Goal: Transaction & Acquisition: Download file/media

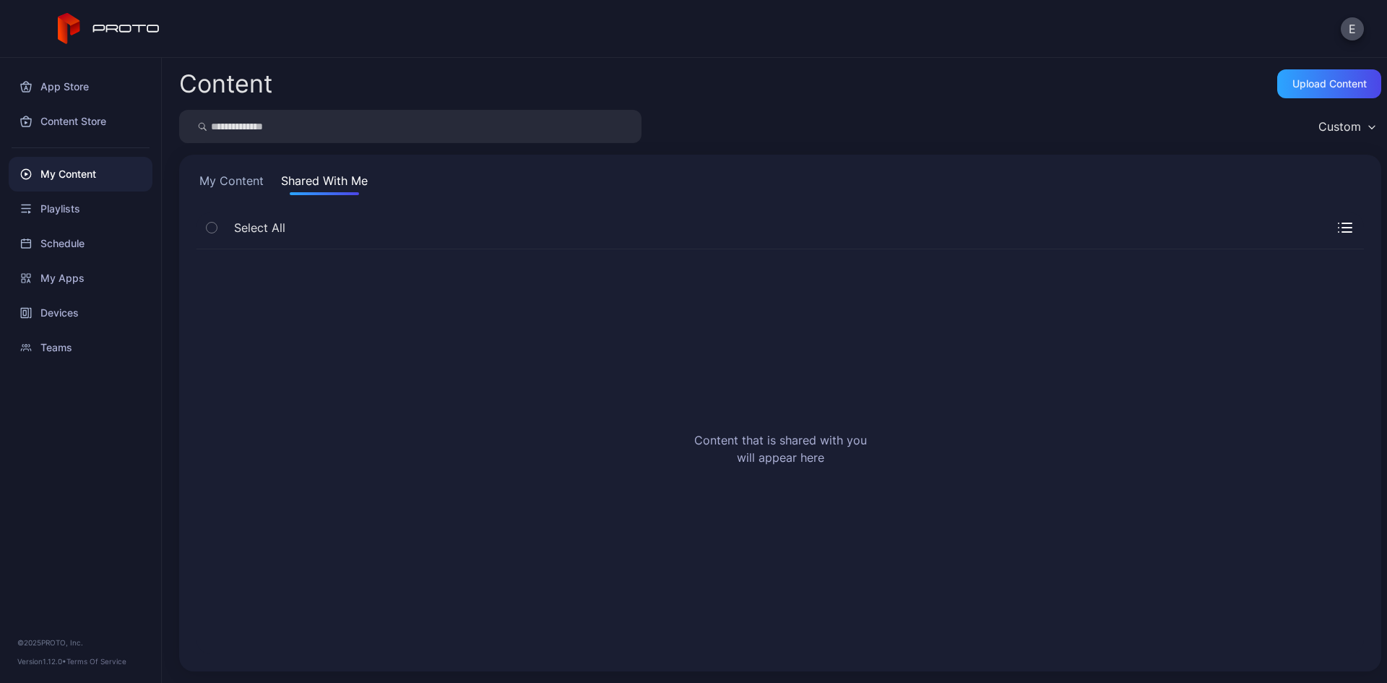
click at [254, 194] on button "My Content" at bounding box center [232, 183] width 70 height 23
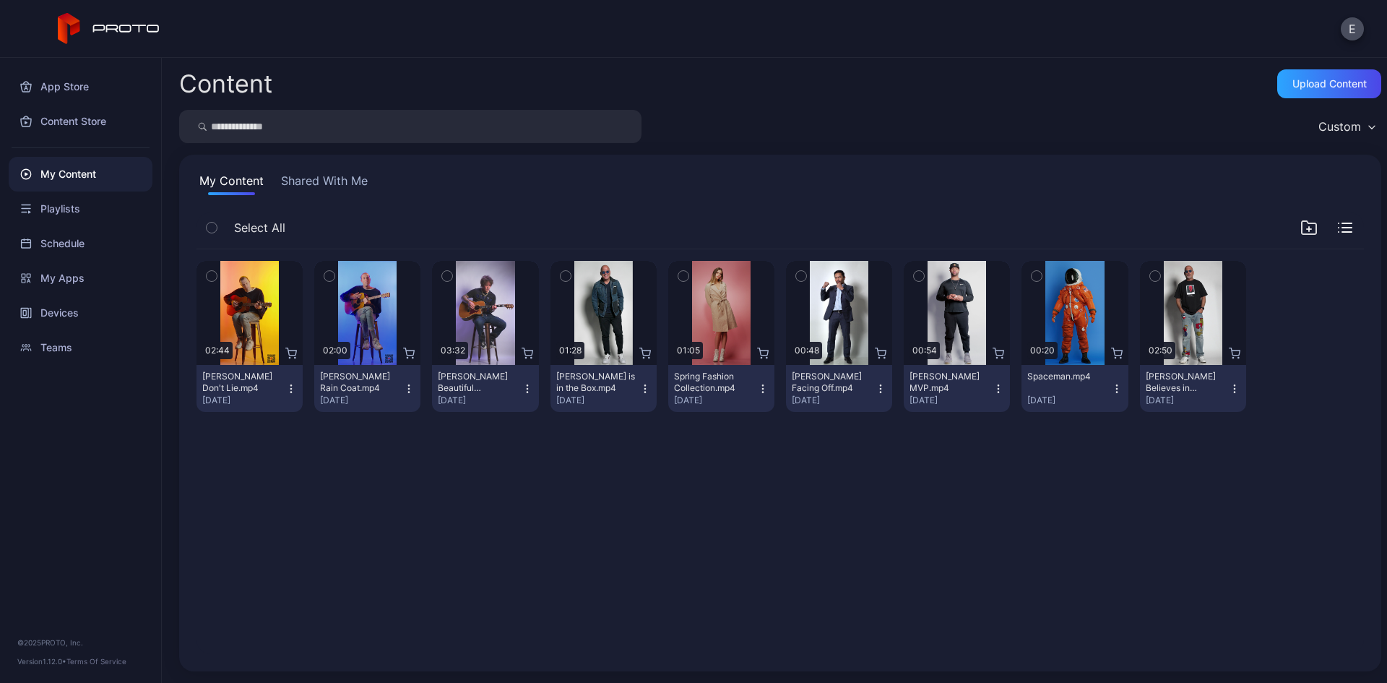
drag, startPoint x: 491, startPoint y: 655, endPoint x: 185, endPoint y: 382, distance: 410.9
click at [482, 629] on div "Preview 02:44 [PERSON_NAME] Don't Lie.mp4 [DATE] Preview 02:00 [PERSON_NAME] Ra…" at bounding box center [780, 452] width 1191 height 428
click at [109, 273] on div "My Apps" at bounding box center [81, 278] width 144 height 35
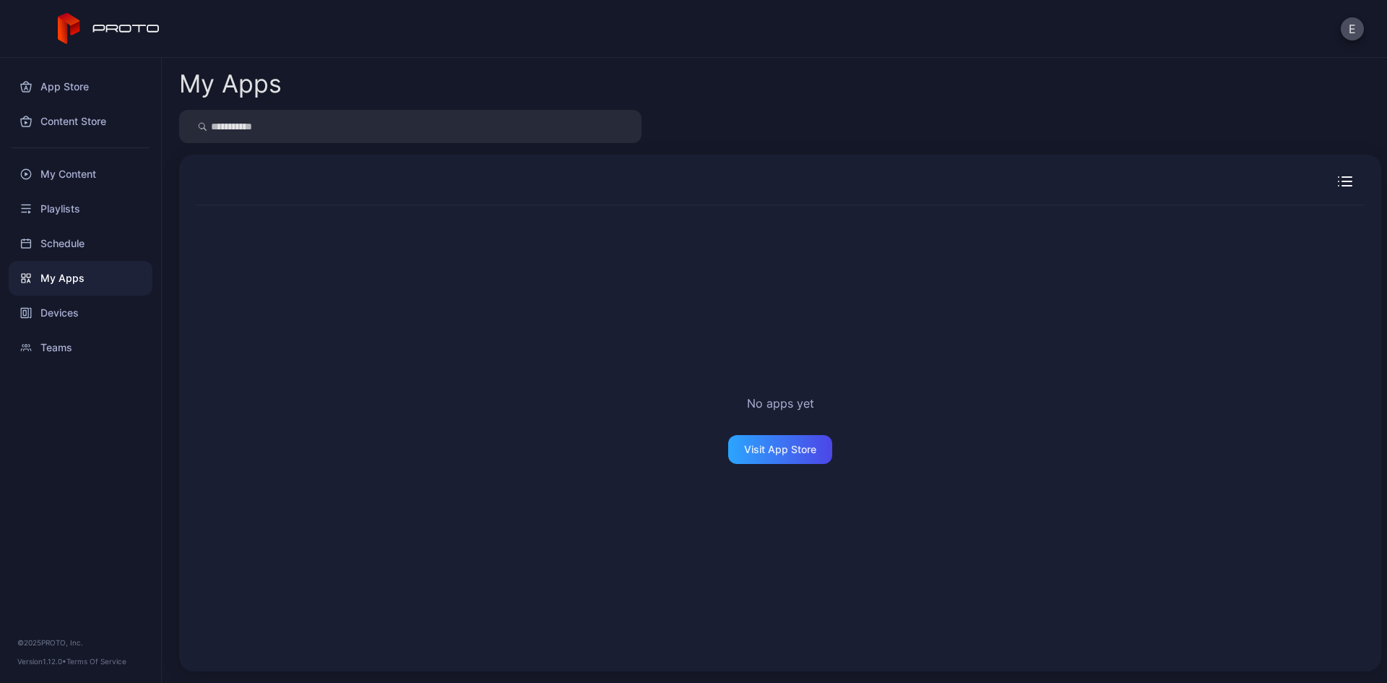
click at [811, 489] on div "No apps yet Visit App Store" at bounding box center [781, 429] width 1168 height 449
click at [110, 236] on div "Schedule" at bounding box center [81, 243] width 144 height 35
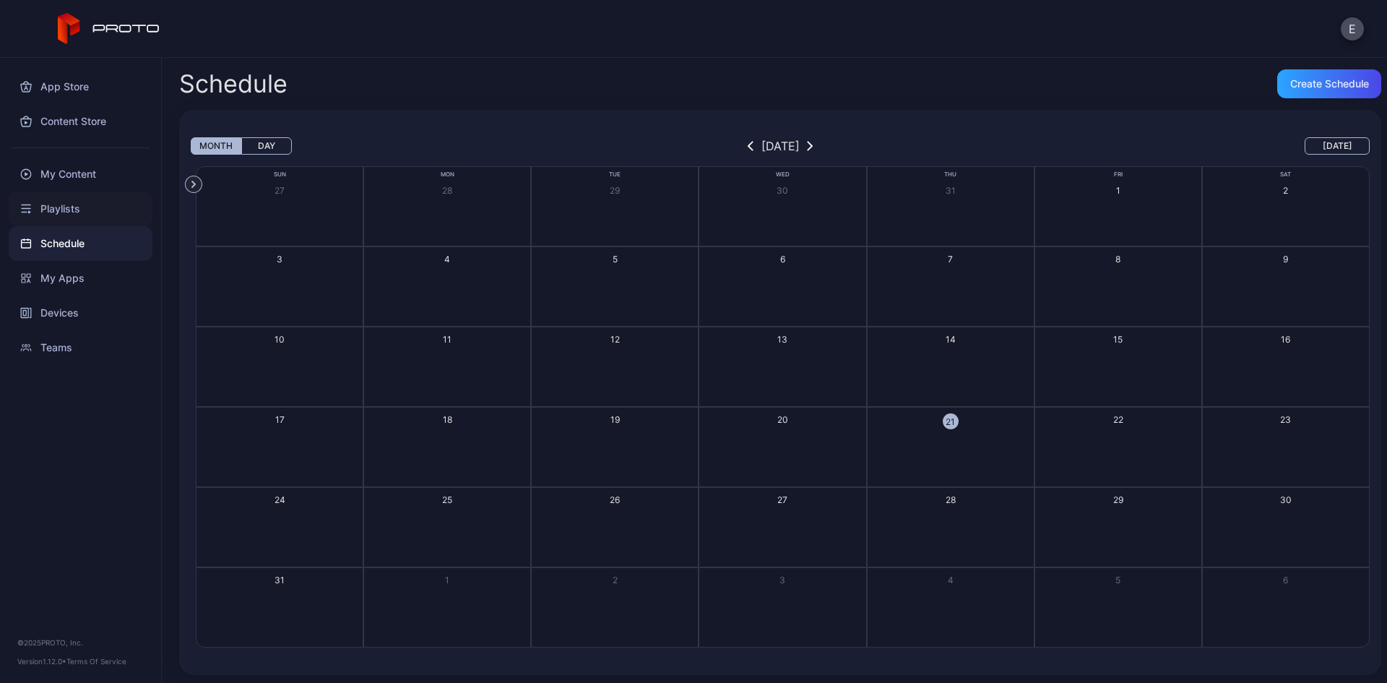
click at [88, 211] on div "Playlists" at bounding box center [81, 208] width 144 height 35
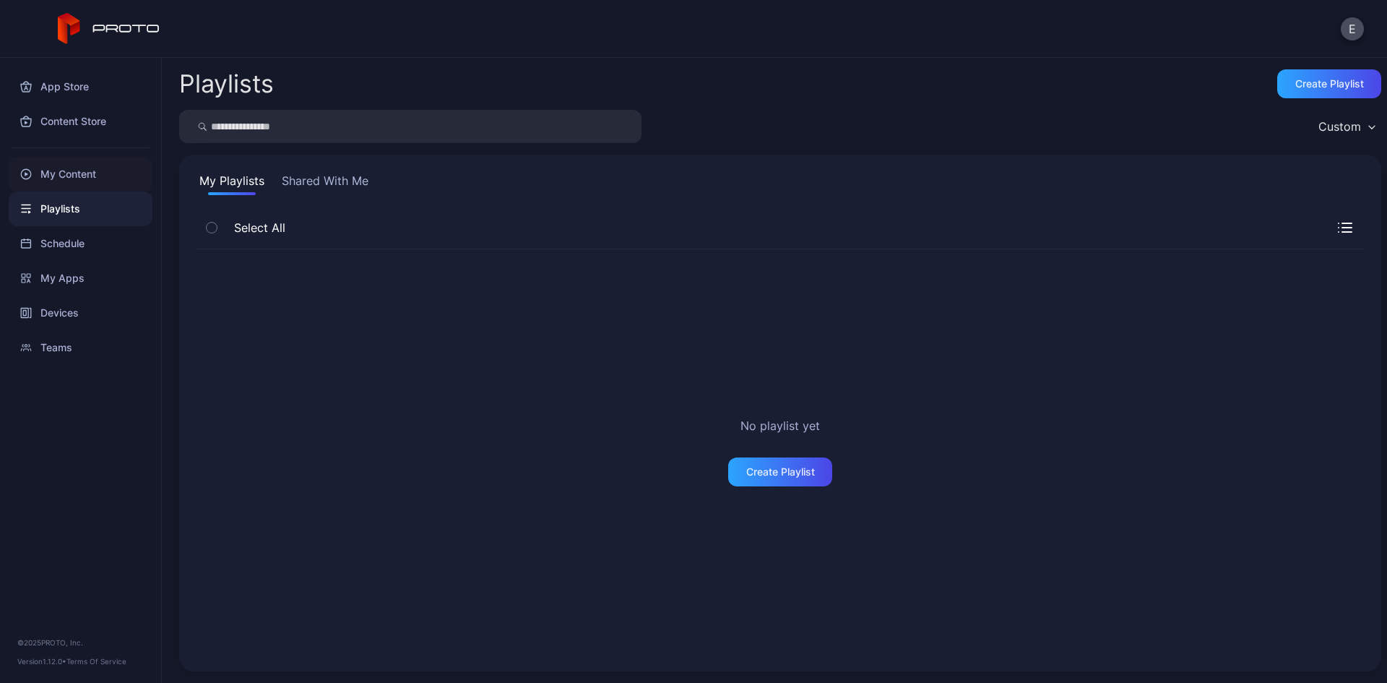
click at [66, 174] on div "My Content" at bounding box center [81, 174] width 144 height 35
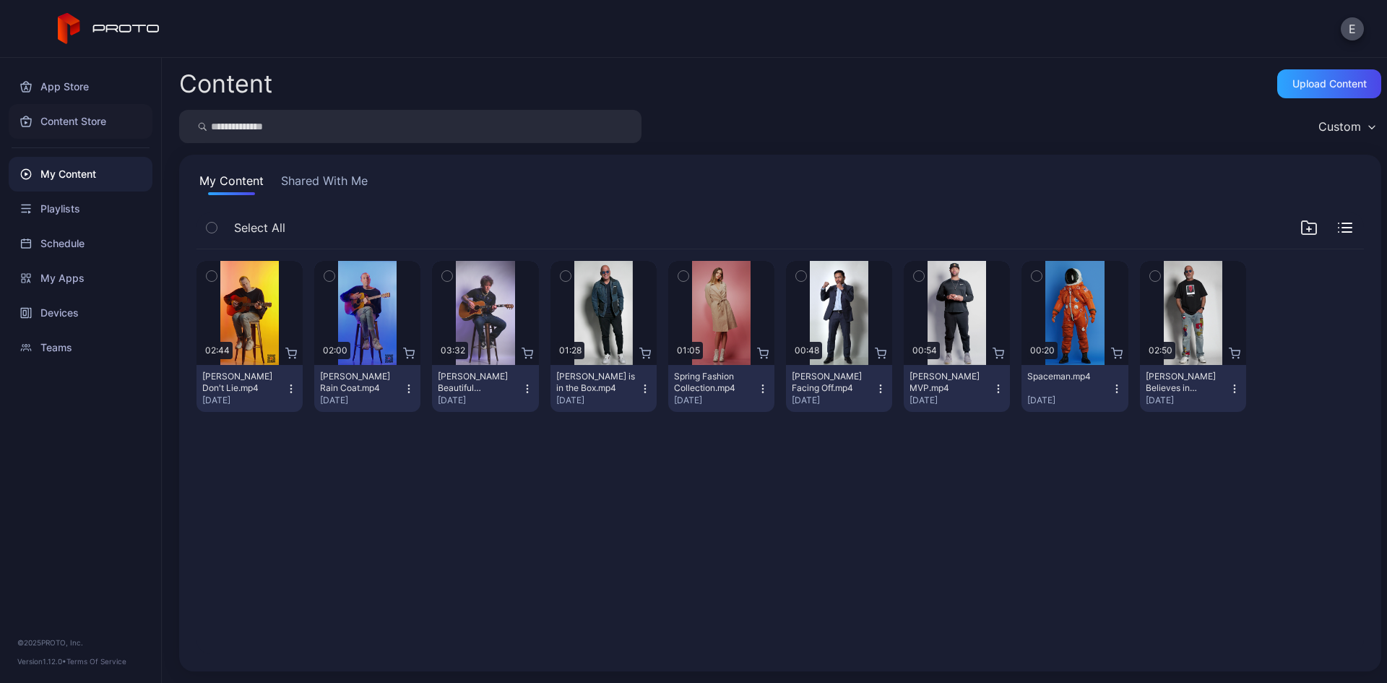
click at [105, 127] on div "Content Store" at bounding box center [81, 121] width 144 height 35
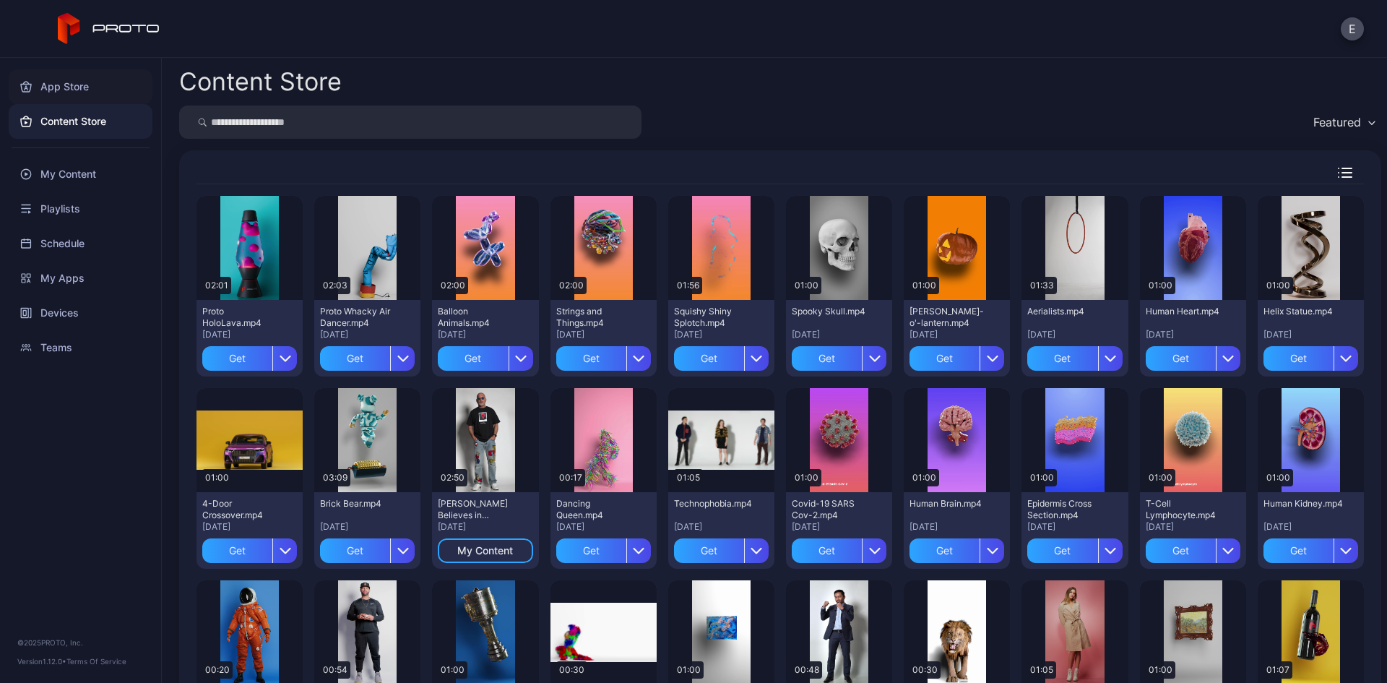
click at [70, 92] on div "App Store" at bounding box center [81, 86] width 144 height 35
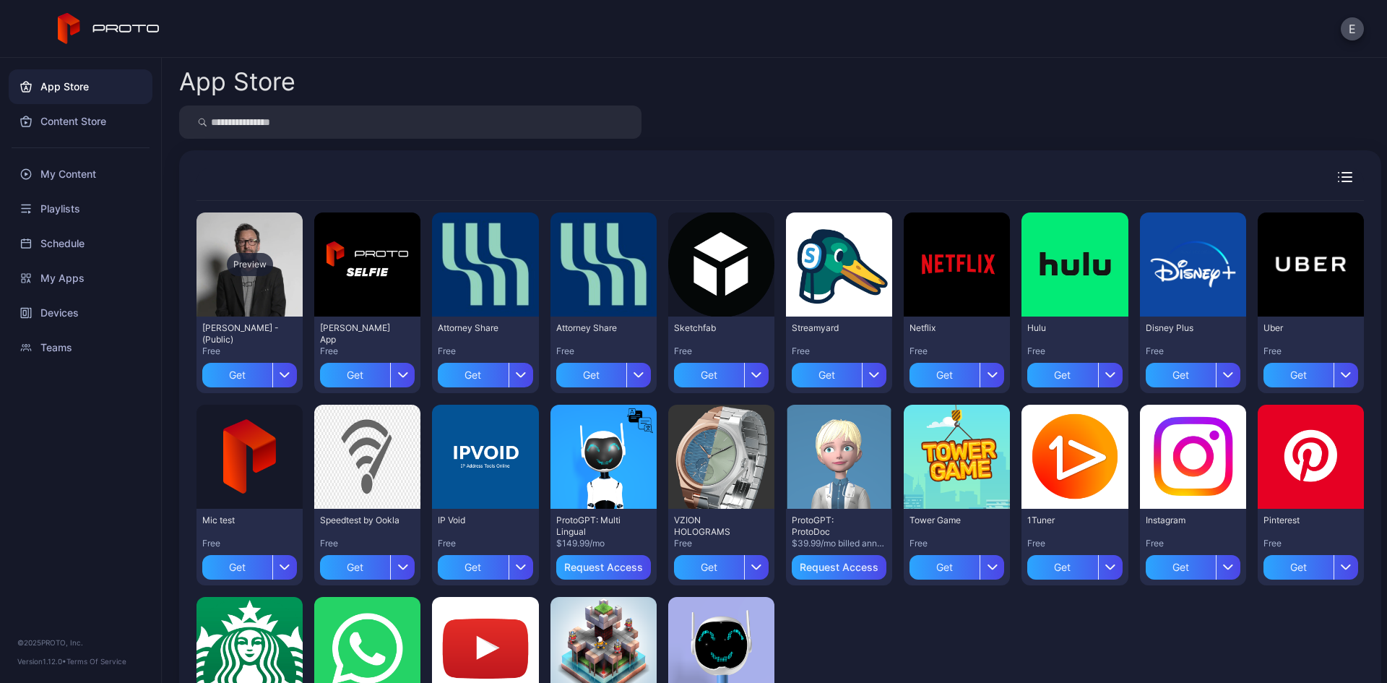
click at [254, 303] on div "Preview" at bounding box center [250, 264] width 106 height 104
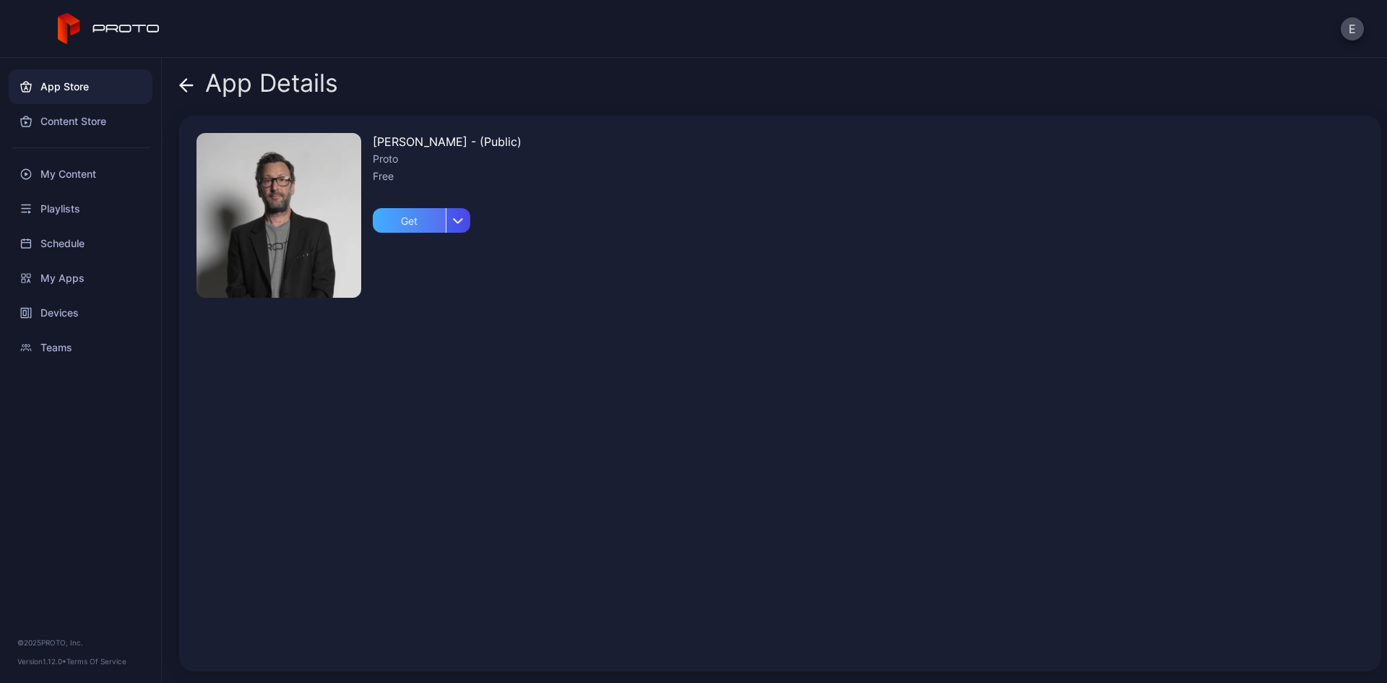
click at [391, 218] on div "Get" at bounding box center [409, 220] width 73 height 25
click at [400, 215] on div "My Apps" at bounding box center [422, 221] width 44 height 12
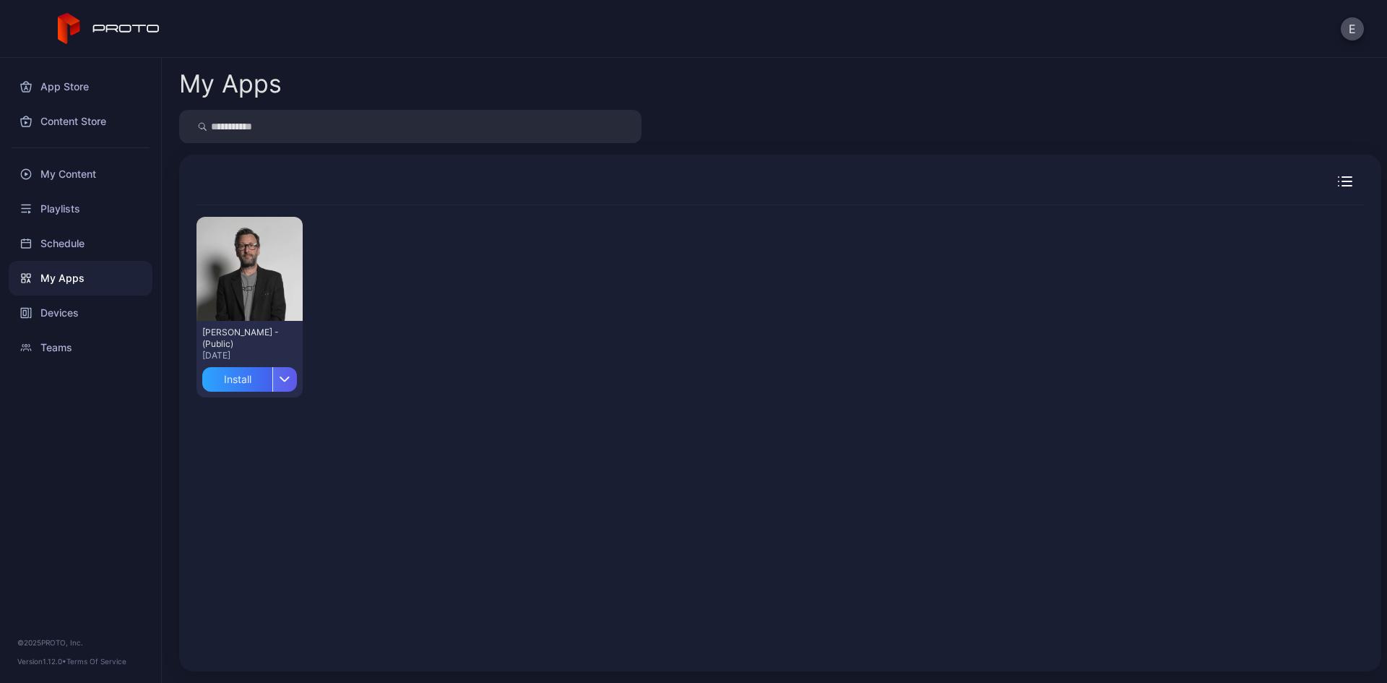
click at [285, 376] on icon "button" at bounding box center [285, 379] width 11 height 6
click at [243, 404] on button "Install" at bounding box center [248, 422] width 123 height 46
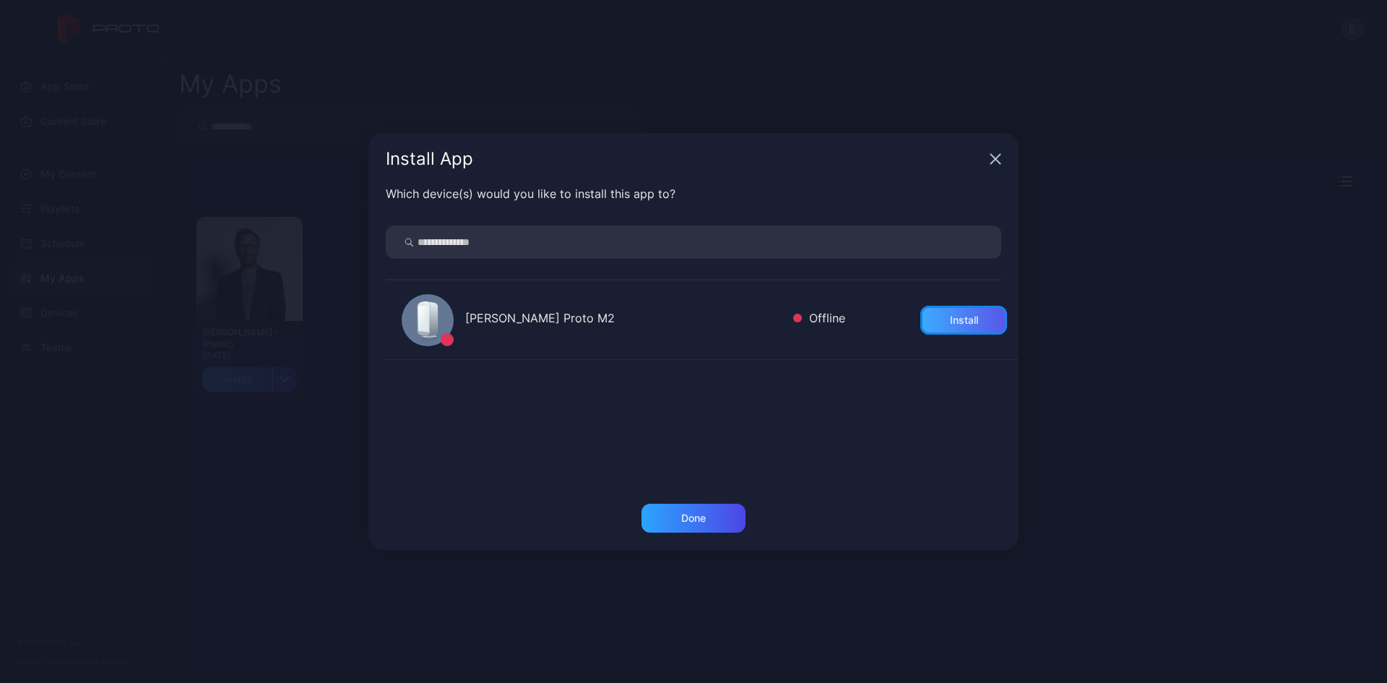
click at [950, 323] on div "Install" at bounding box center [964, 320] width 28 height 12
click at [996, 158] on icon "button" at bounding box center [995, 159] width 9 height 9
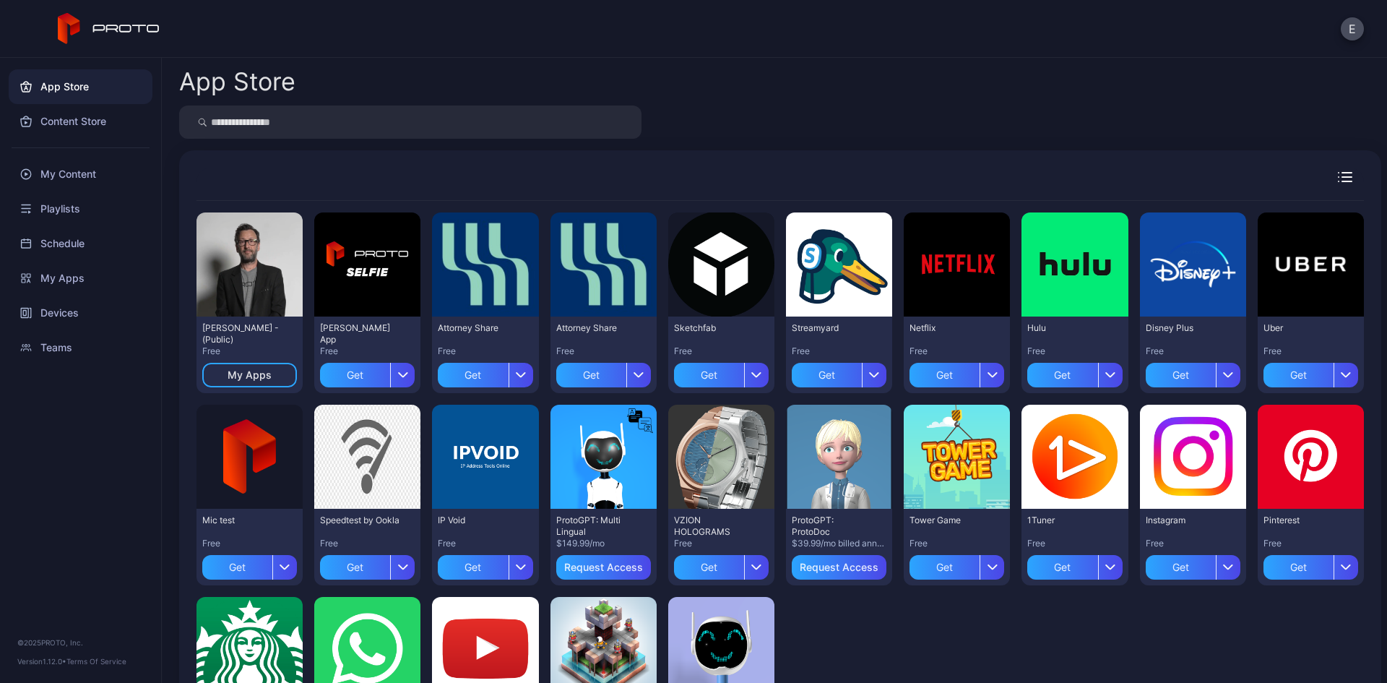
scroll to position [135, 0]
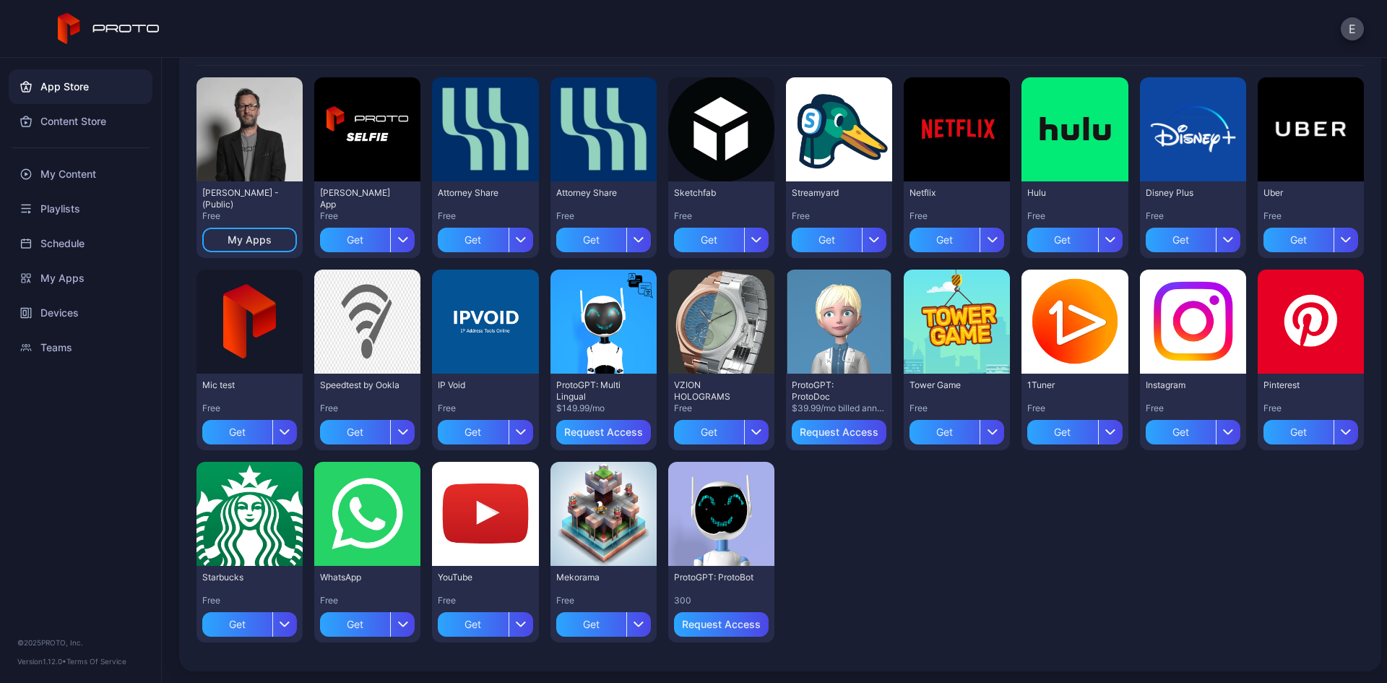
click at [222, 194] on div "[PERSON_NAME] - (Public)" at bounding box center [241, 198] width 79 height 23
click at [246, 125] on div "Preview" at bounding box center [250, 129] width 46 height 23
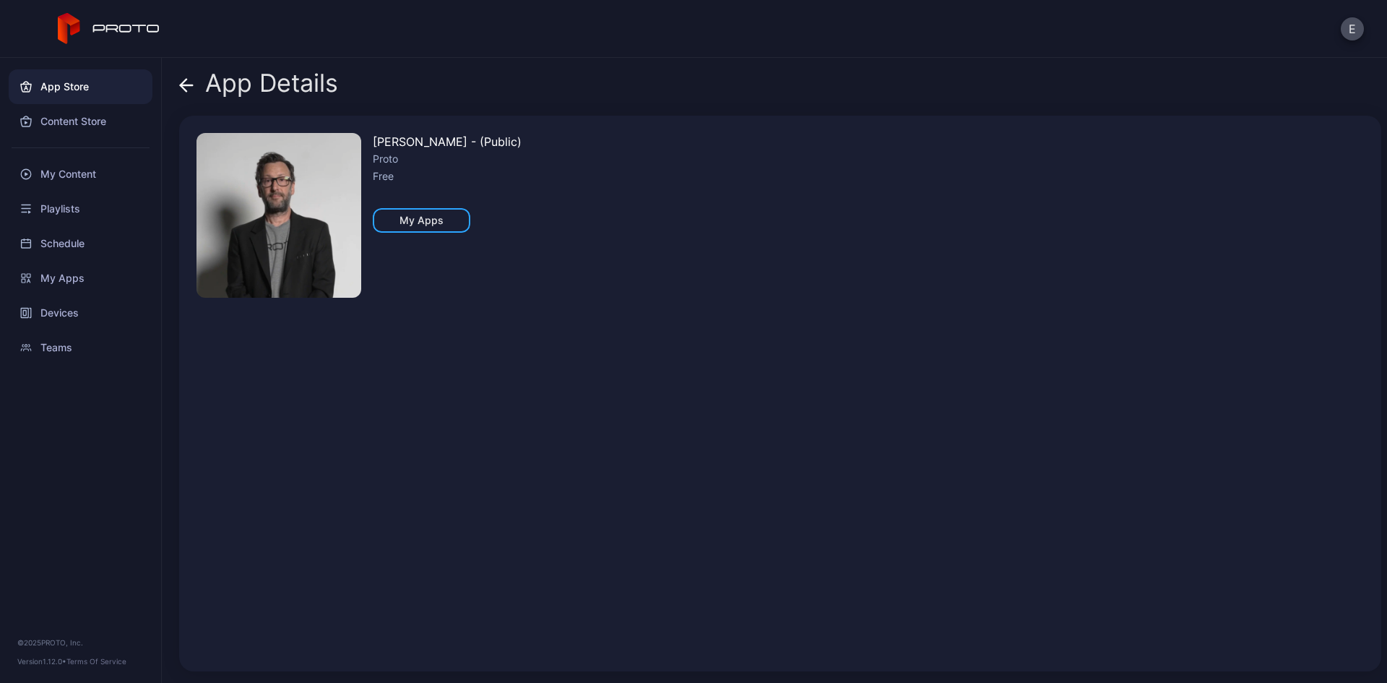
click at [250, 185] on img at bounding box center [279, 215] width 165 height 165
click at [328, 251] on img at bounding box center [279, 215] width 165 height 165
click at [425, 220] on div "My Apps" at bounding box center [422, 221] width 44 height 12
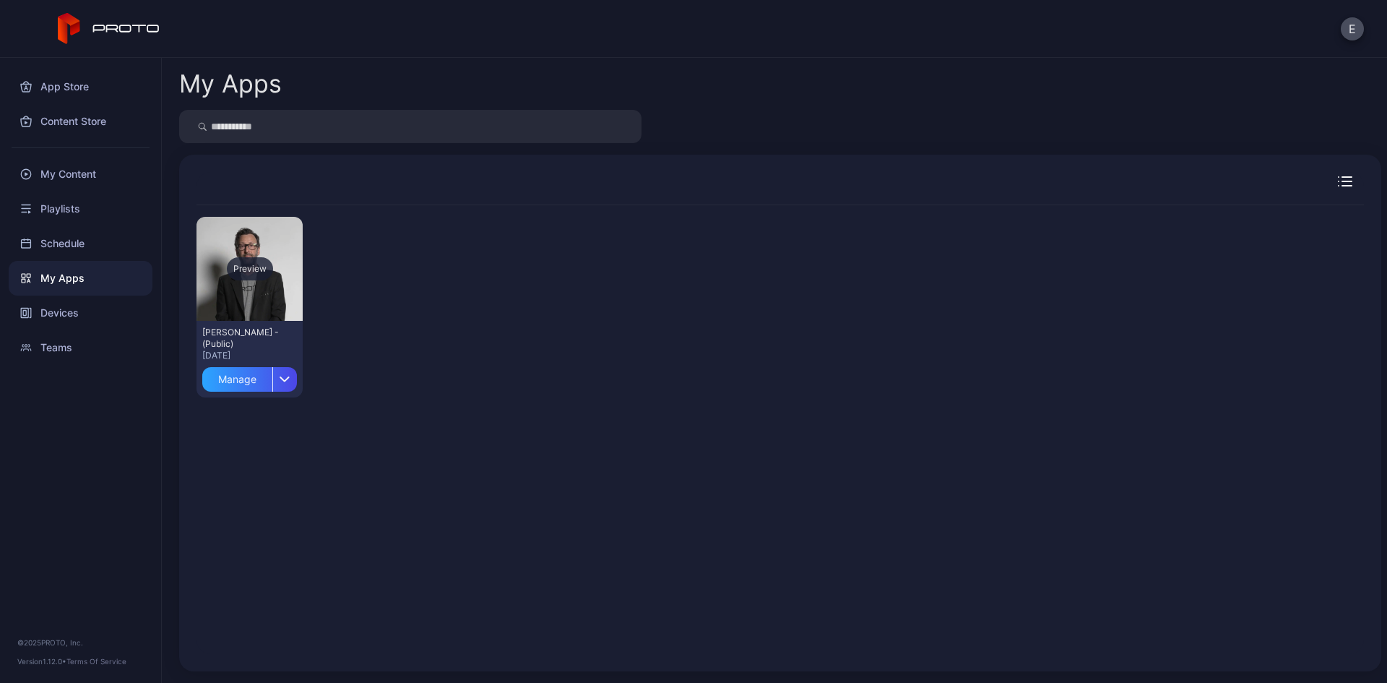
click at [272, 294] on div "Preview" at bounding box center [250, 269] width 106 height 104
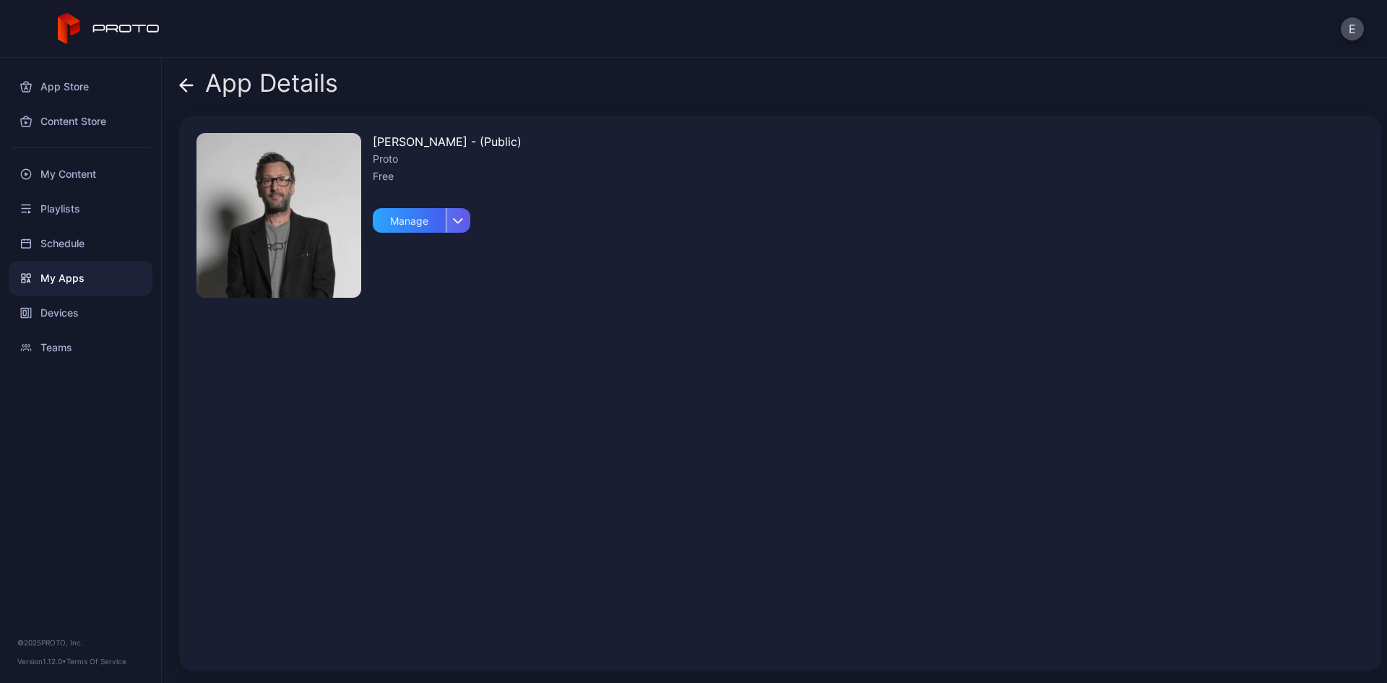
drag, startPoint x: 471, startPoint y: 224, endPoint x: 450, endPoint y: 223, distance: 21.0
click at [470, 224] on div "[PERSON_NAME] Persona - (Public) Proto Free Manage" at bounding box center [447, 393] width 149 height 521
click at [450, 223] on div "button" at bounding box center [458, 220] width 25 height 25
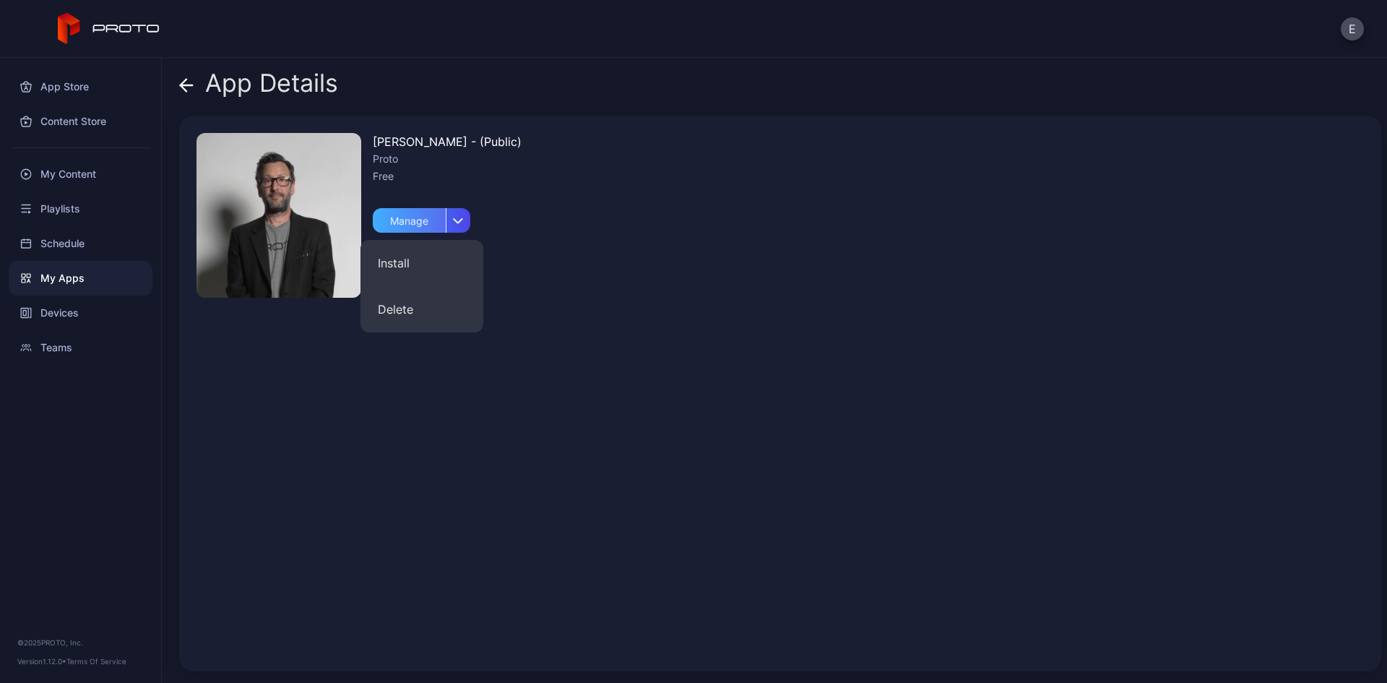
click at [422, 208] on div "Manage" at bounding box center [409, 220] width 73 height 25
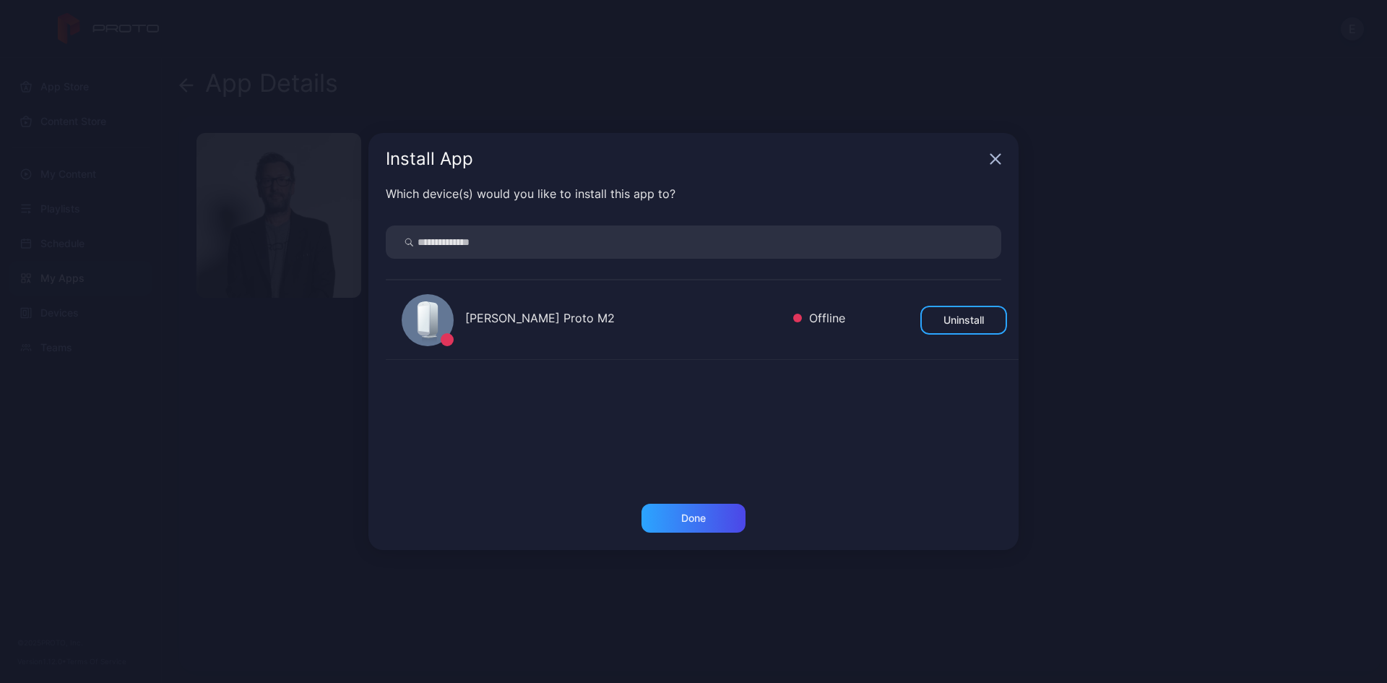
click at [900, 127] on div "Install App Which device(s) would you like to install this app to? [PERSON_NAME…" at bounding box center [693, 341] width 1387 height 683
